Goal: Navigation & Orientation: Find specific page/section

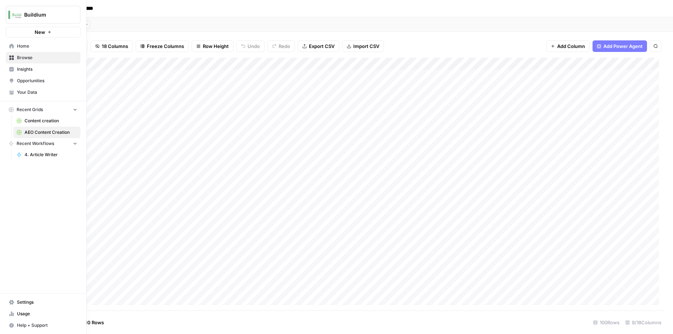
click at [14, 49] on link "Home" at bounding box center [43, 46] width 75 height 12
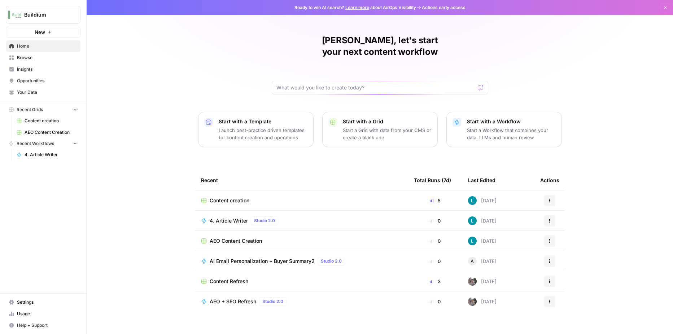
click at [19, 71] on span "Insights" at bounding box center [47, 69] width 60 height 6
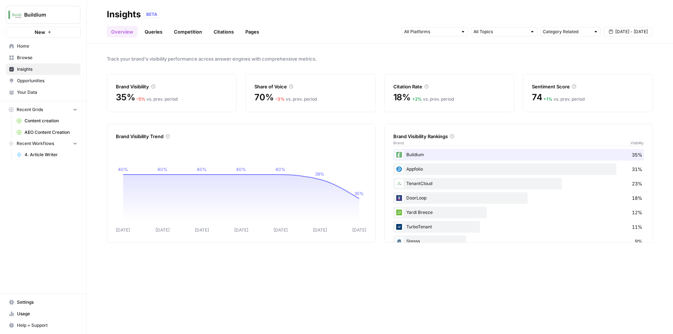
click at [52, 83] on span "Opportunities" at bounding box center [47, 81] width 60 height 6
